Goal: Obtain resource: Download file/media

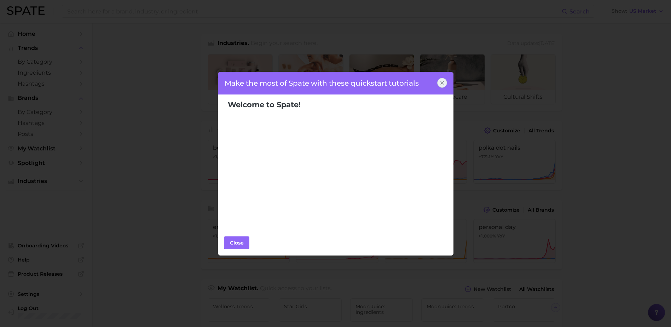
click at [442, 81] on icon at bounding box center [442, 83] width 6 height 6
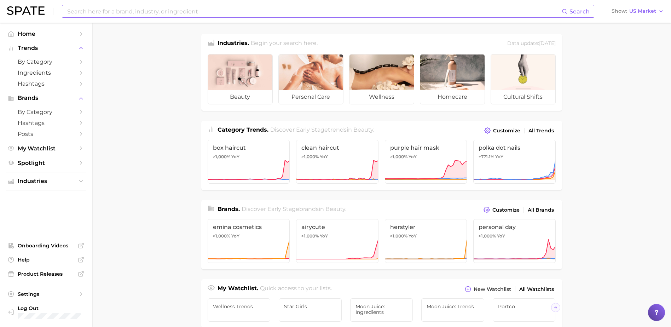
click at [96, 12] on input at bounding box center [314, 11] width 495 height 12
click at [29, 158] on link "Spotlight" at bounding box center [46, 162] width 81 height 11
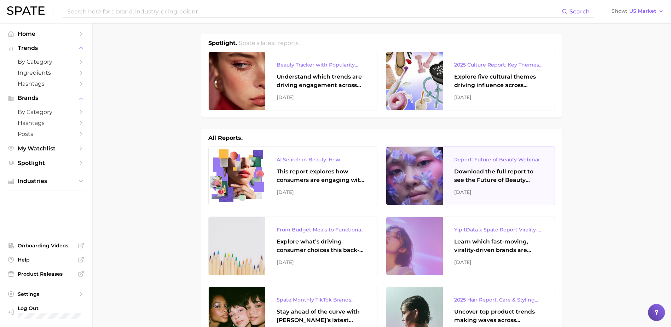
click at [494, 165] on div "Report: Future of Beauty Webinar Download the full report to see the Future of …" at bounding box center [499, 176] width 112 height 58
